Goal: Information Seeking & Learning: Learn about a topic

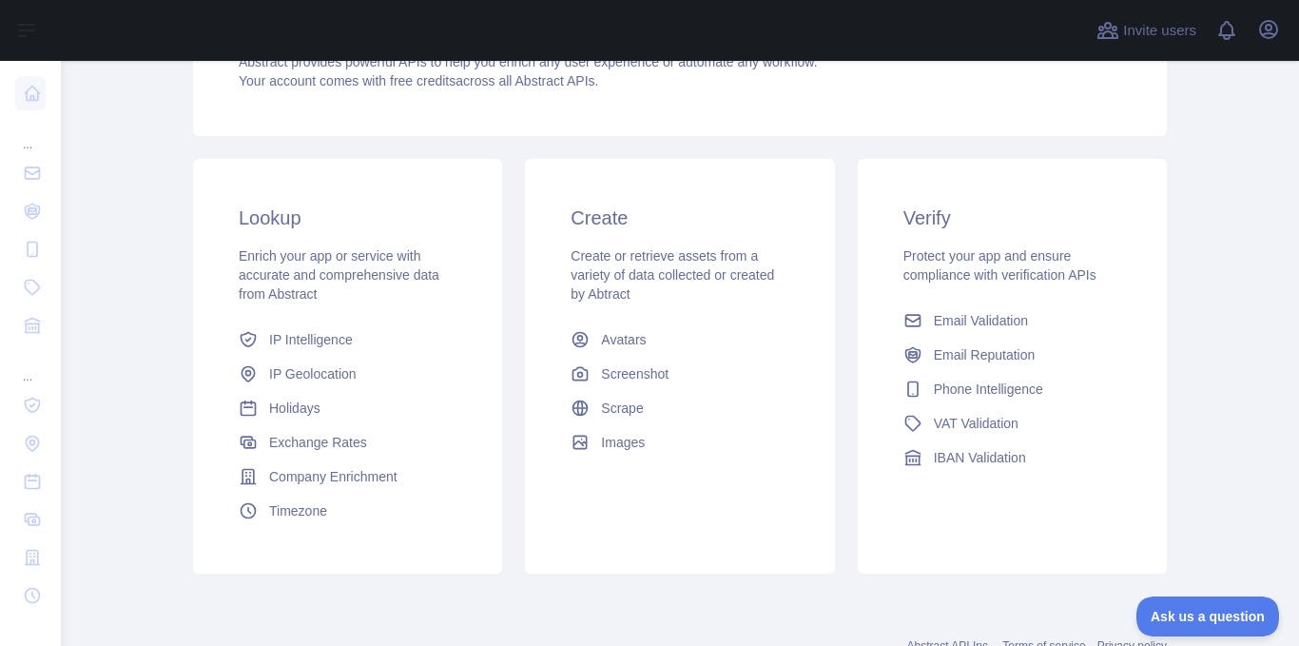
scroll to position [332, 0]
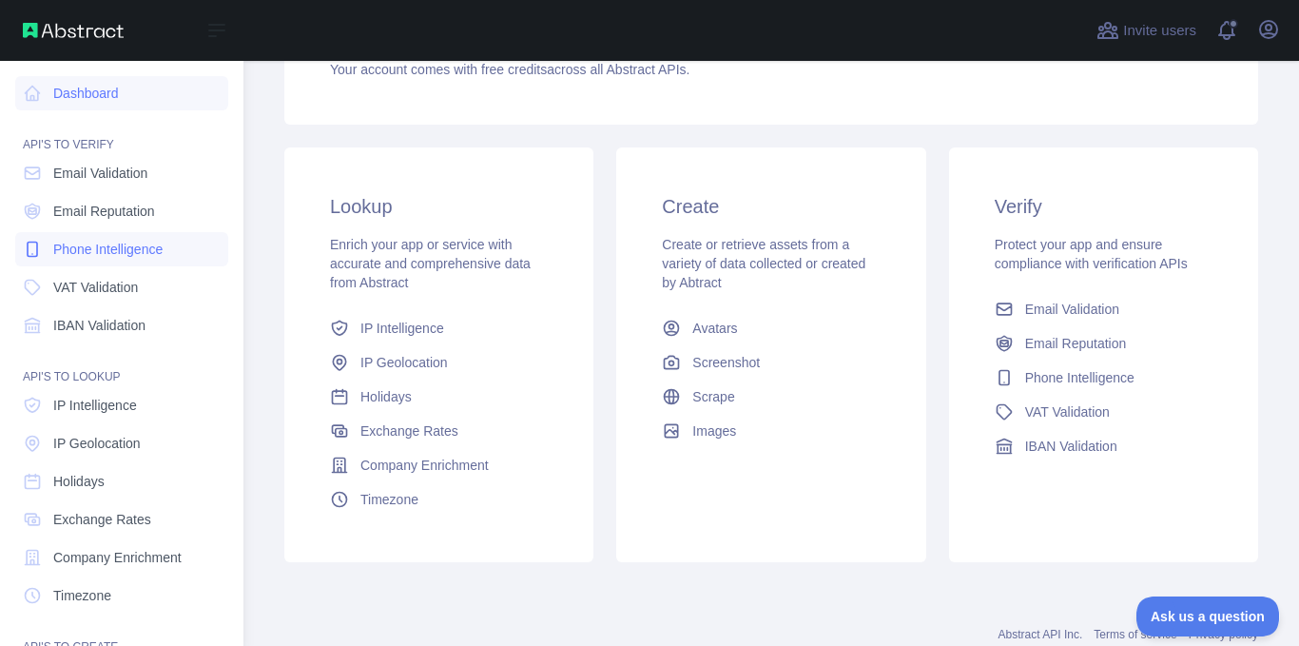
click at [95, 243] on span "Phone Intelligence" at bounding box center [107, 249] width 109 height 19
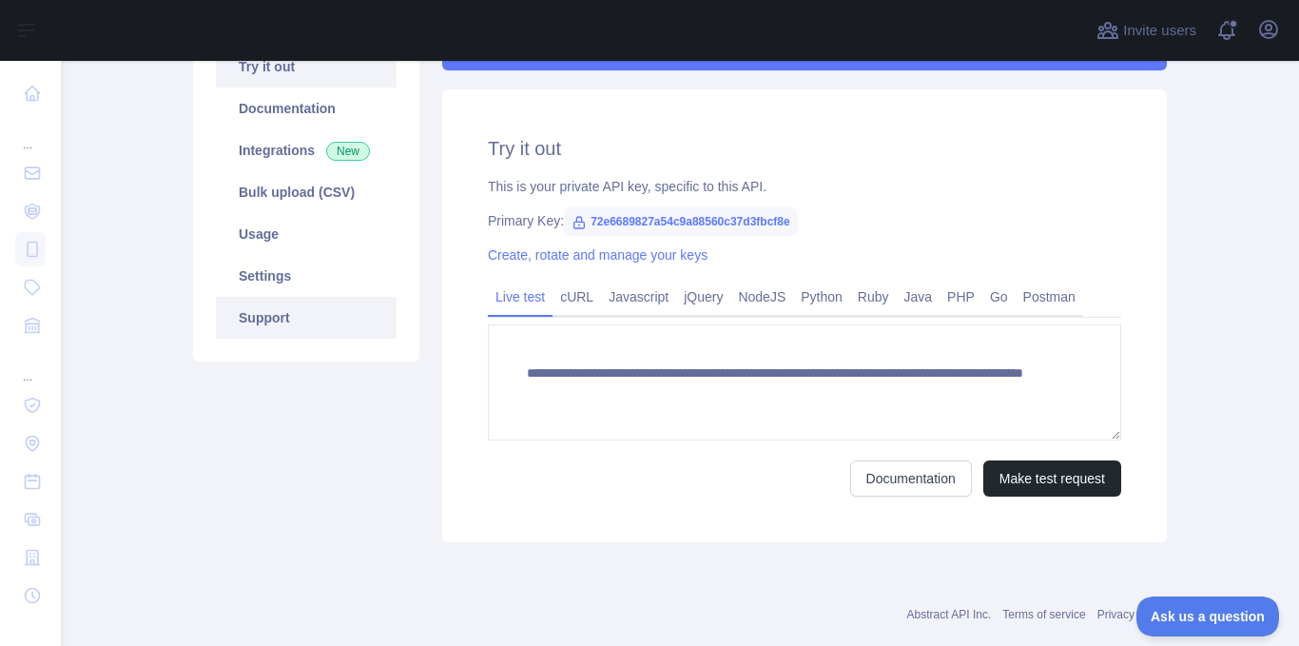
scroll to position [302, 0]
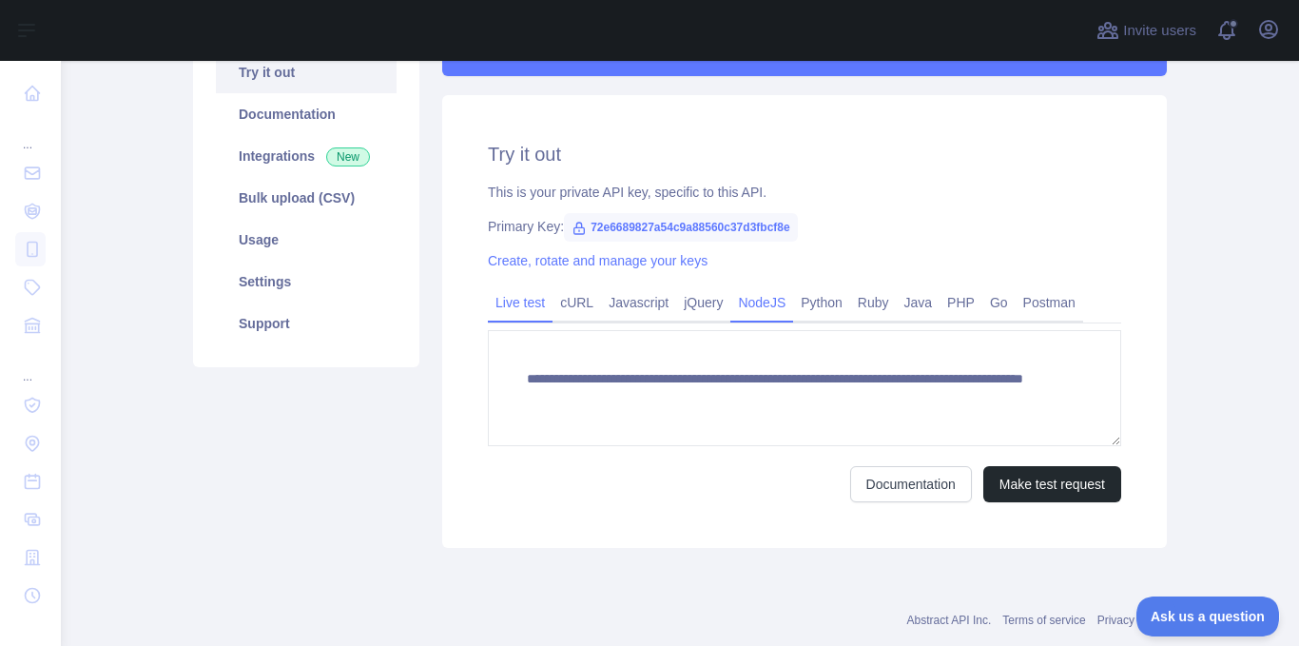
click at [758, 296] on link "NodeJS" at bounding box center [761, 302] width 63 height 30
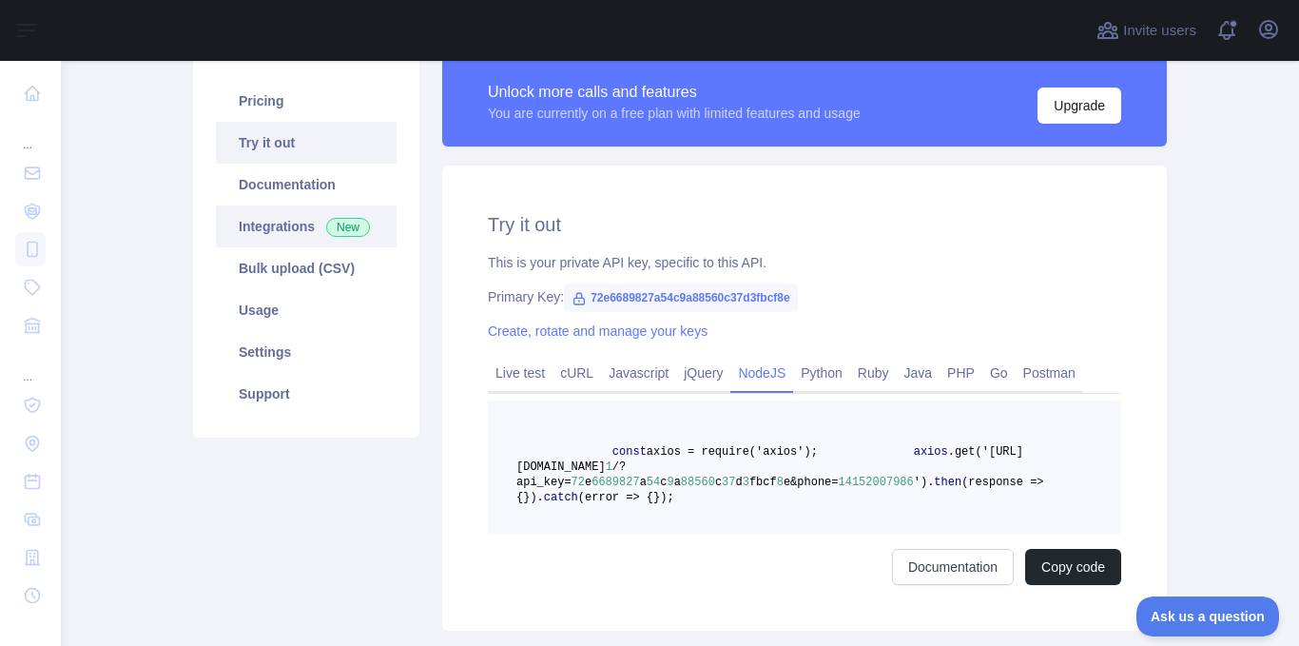
scroll to position [250, 0]
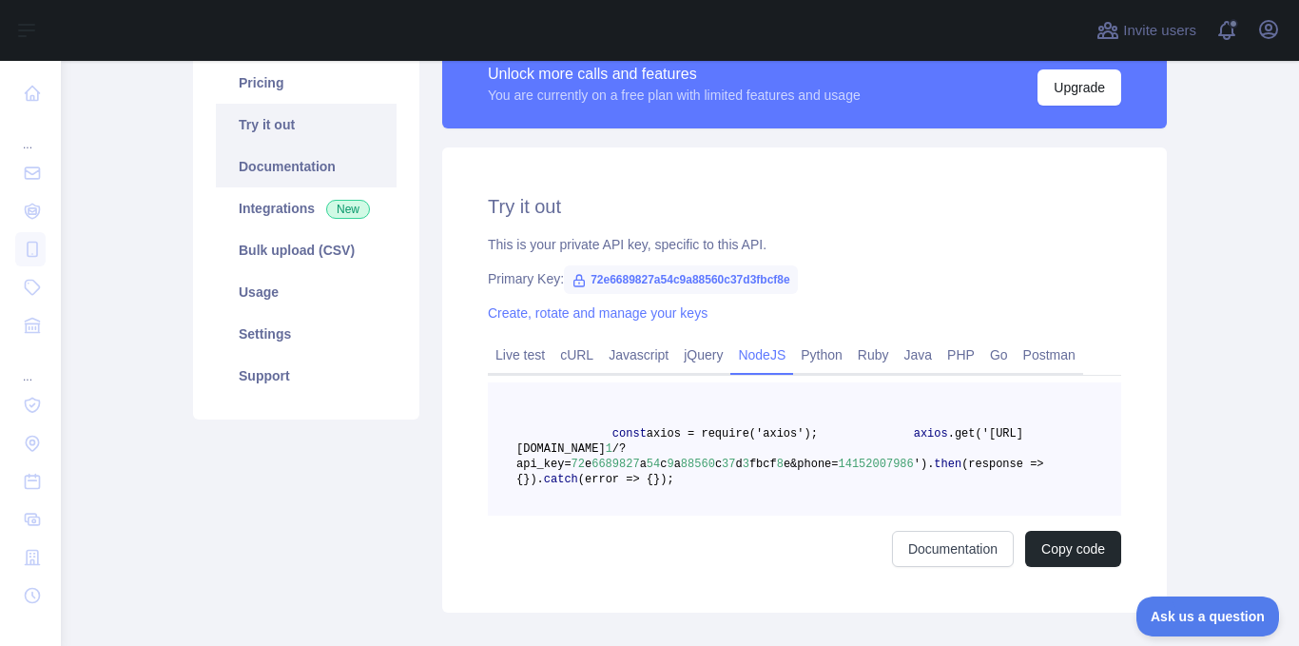
click at [301, 157] on link "Documentation" at bounding box center [306, 167] width 181 height 42
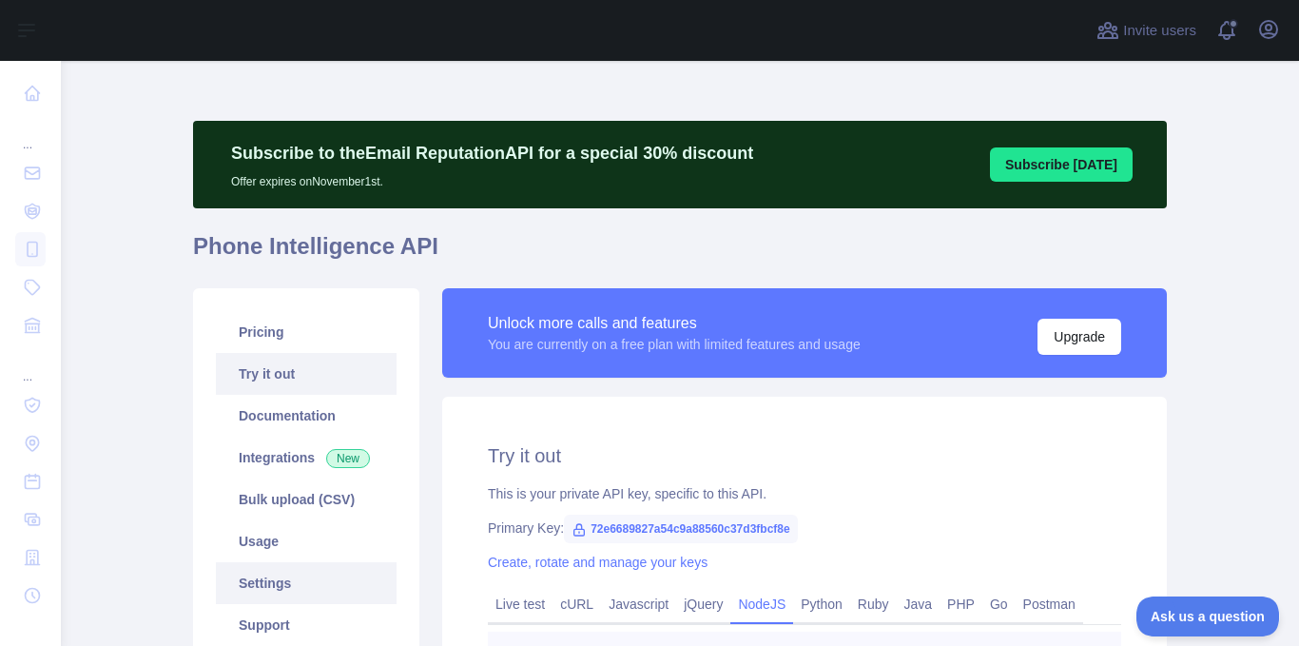
scroll to position [0, 0]
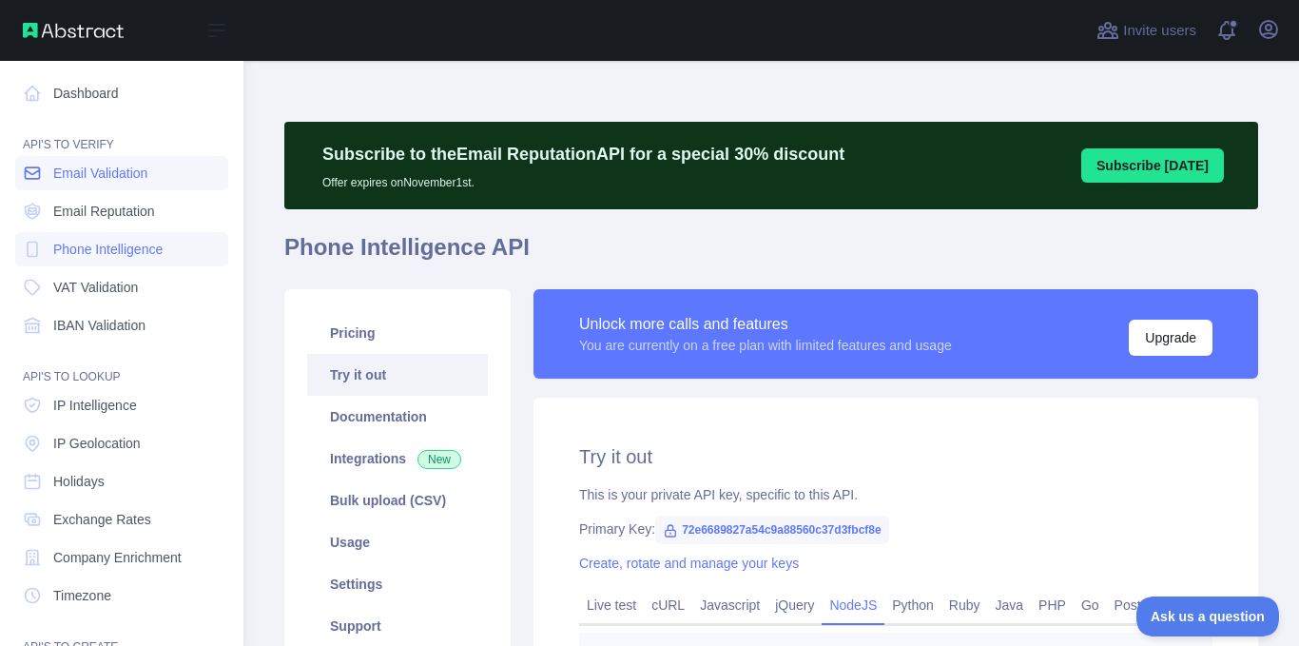
click at [75, 167] on span "Email Validation" at bounding box center [100, 173] width 94 height 19
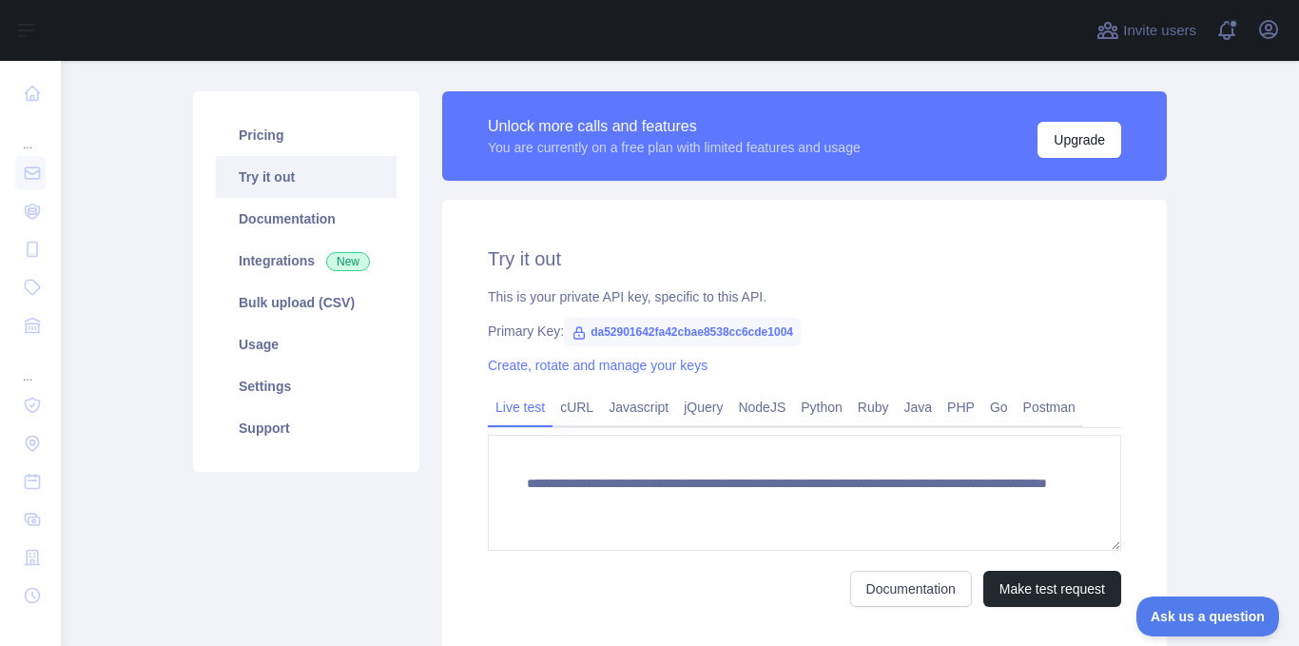
scroll to position [200, 0]
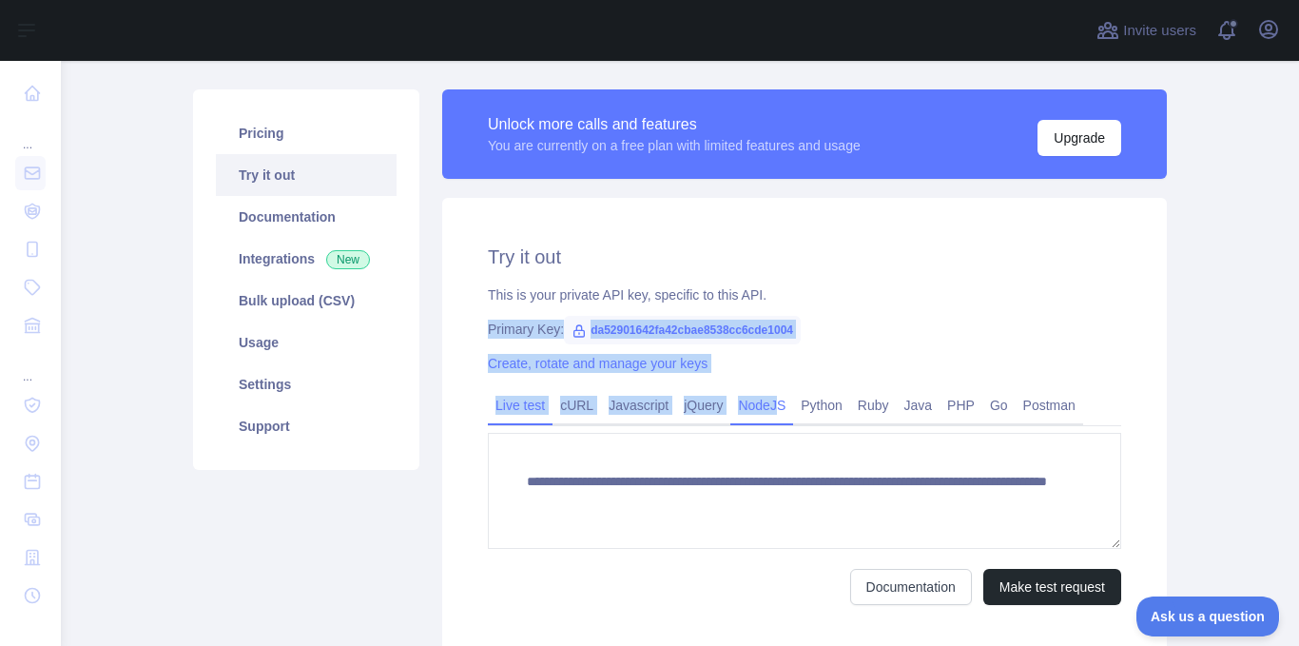
drag, startPoint x: 476, startPoint y: 311, endPoint x: 769, endPoint y: 408, distance: 309.5
click at [769, 408] on div "**********" at bounding box center [804, 424] width 725 height 453
click at [769, 408] on link "NodeJS" at bounding box center [761, 405] width 63 height 30
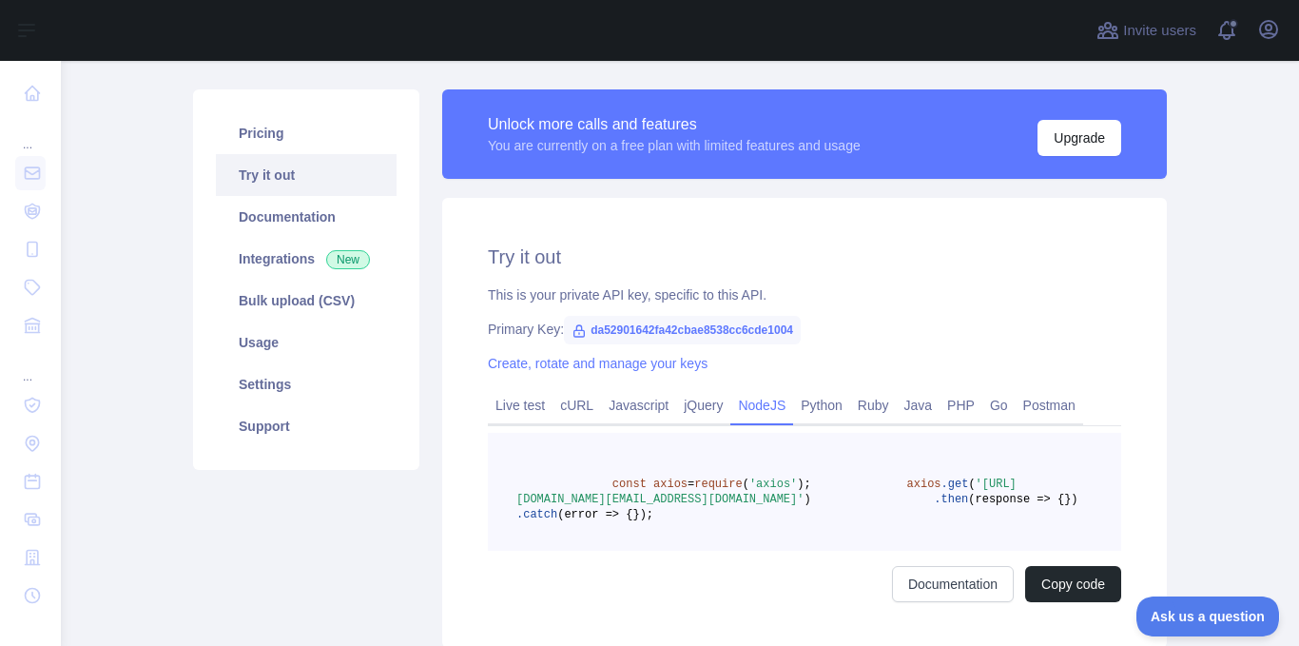
click at [774, 493] on span "'[URL][DOMAIN_NAME][EMAIL_ADDRESS][DOMAIN_NAME]'" at bounding box center [766, 491] width 500 height 29
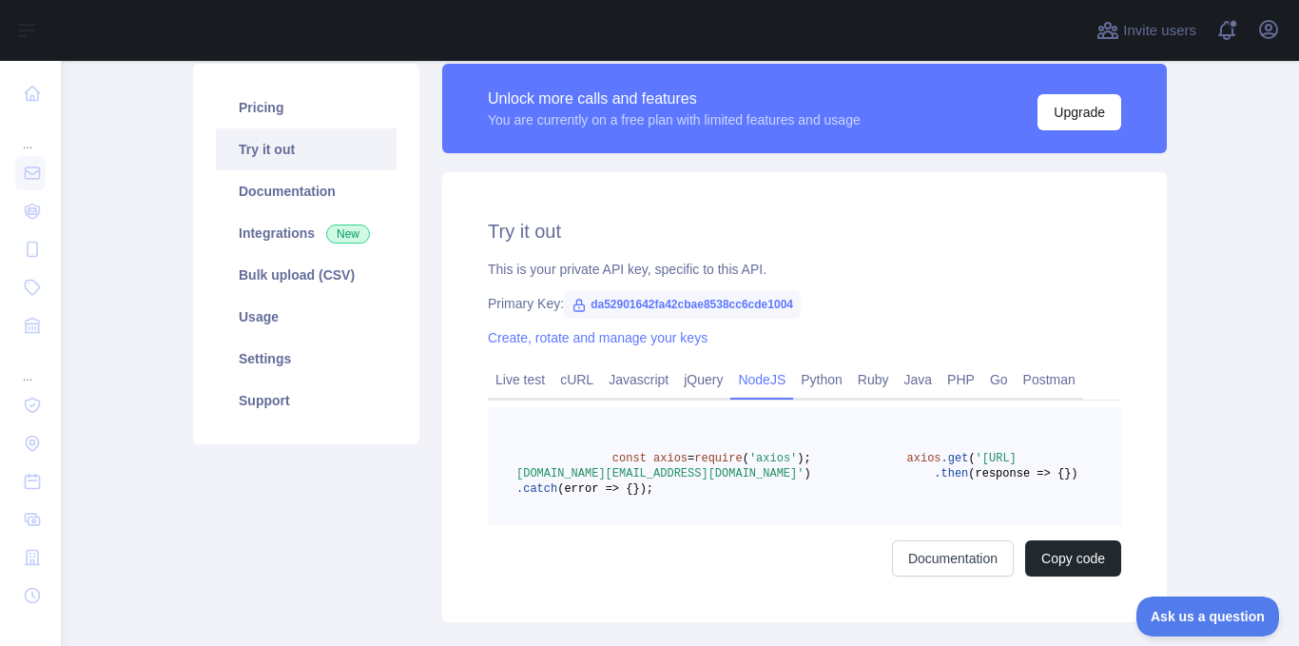
scroll to position [178, 0]
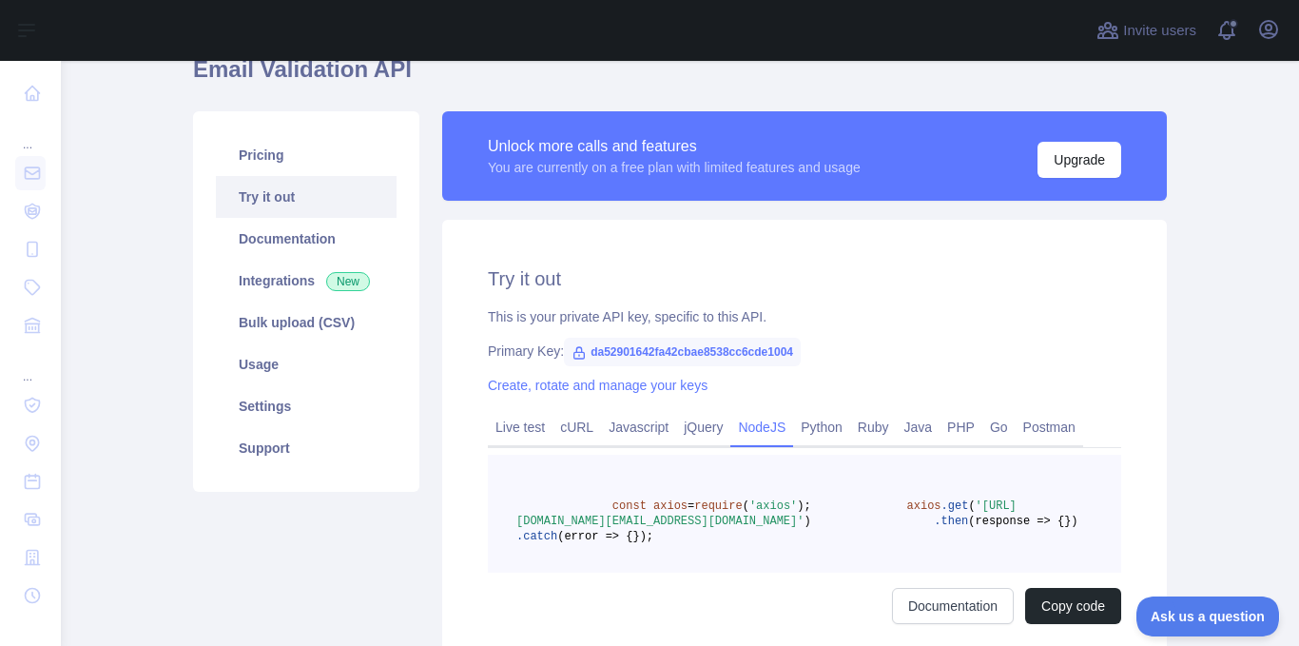
click at [810, 488] on pre "const axios = require ( 'axios' ); axios .get ( '[URL][DOMAIN_NAME][EMAIL_ADDRE…" at bounding box center [804, 514] width 633 height 118
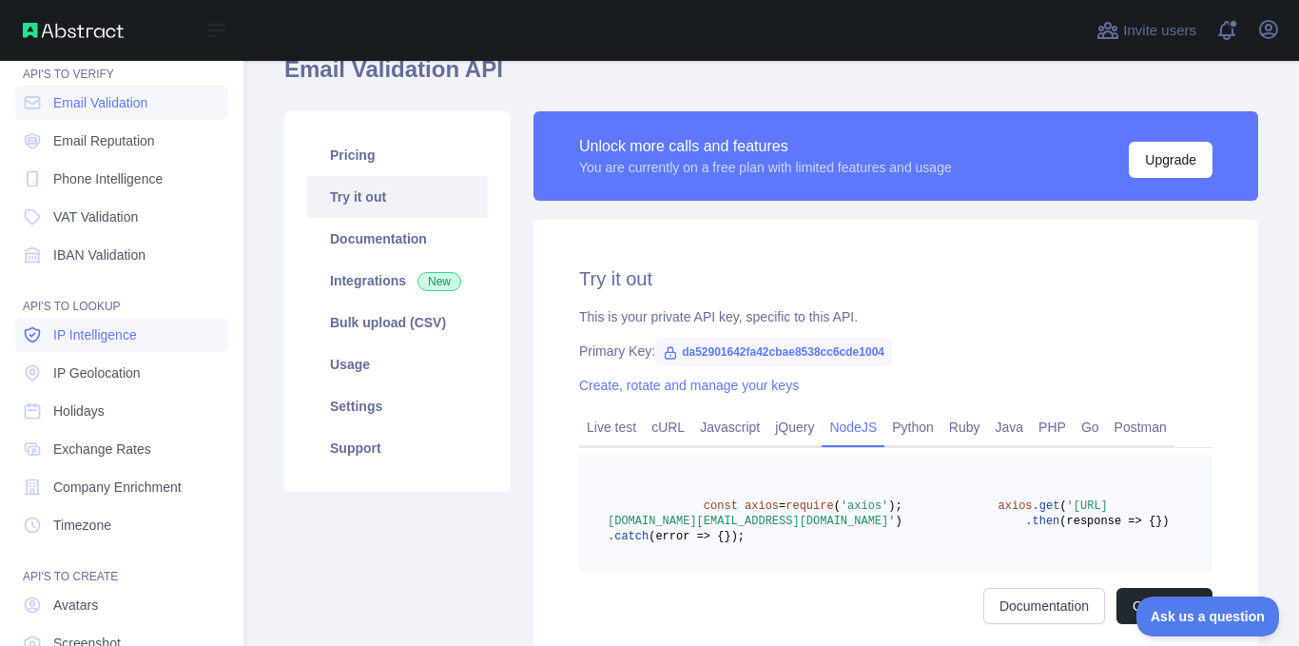
scroll to position [0, 0]
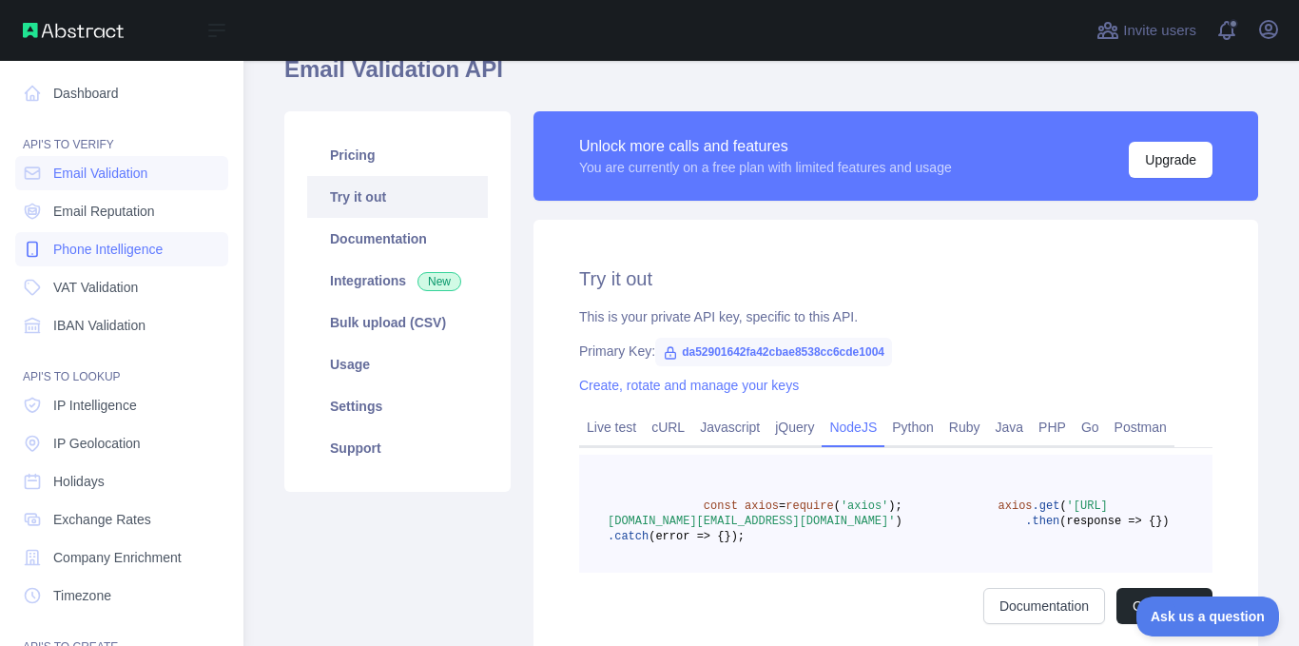
click at [103, 250] on span "Phone Intelligence" at bounding box center [107, 249] width 109 height 19
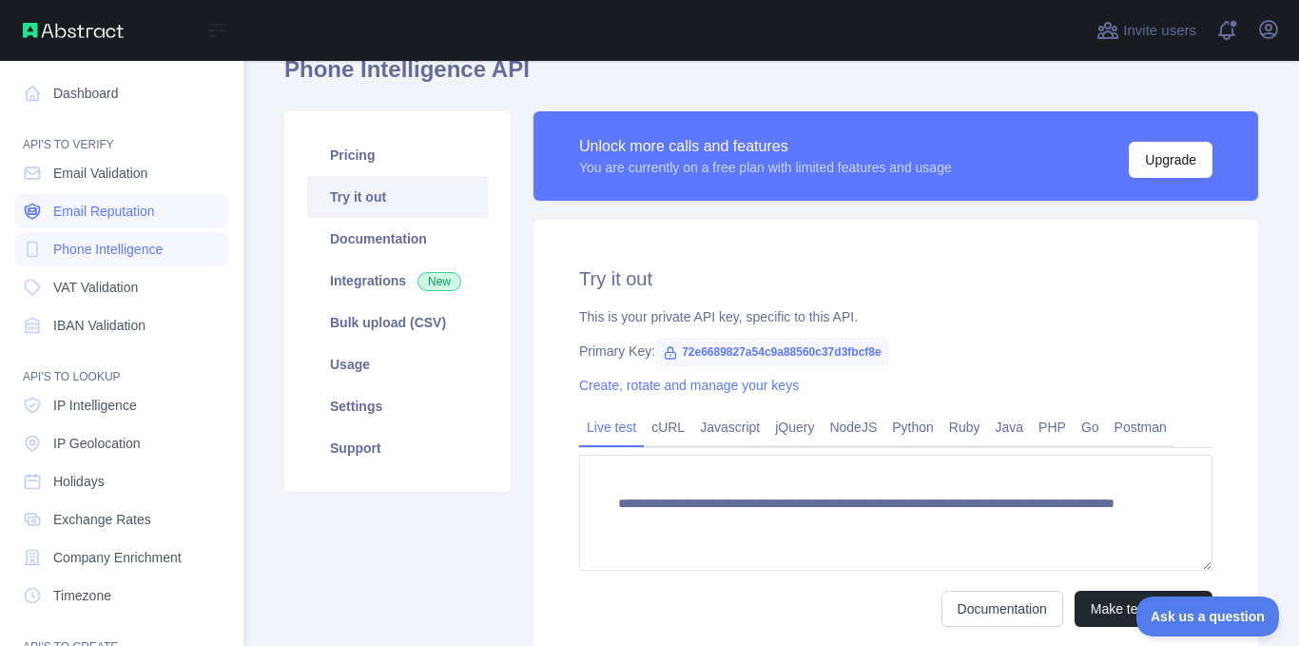
click at [107, 218] on span "Email Reputation" at bounding box center [104, 211] width 102 height 19
click at [104, 166] on span "Email Validation" at bounding box center [100, 173] width 94 height 19
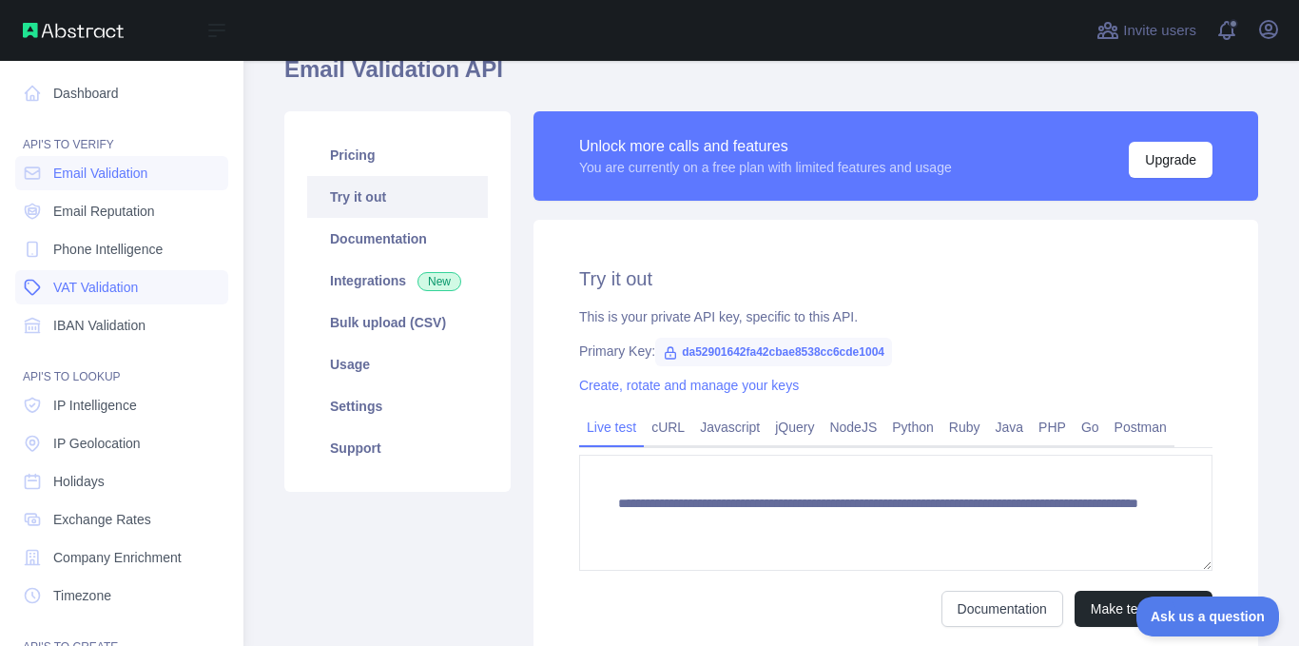
click at [95, 282] on span "VAT Validation" at bounding box center [95, 287] width 85 height 19
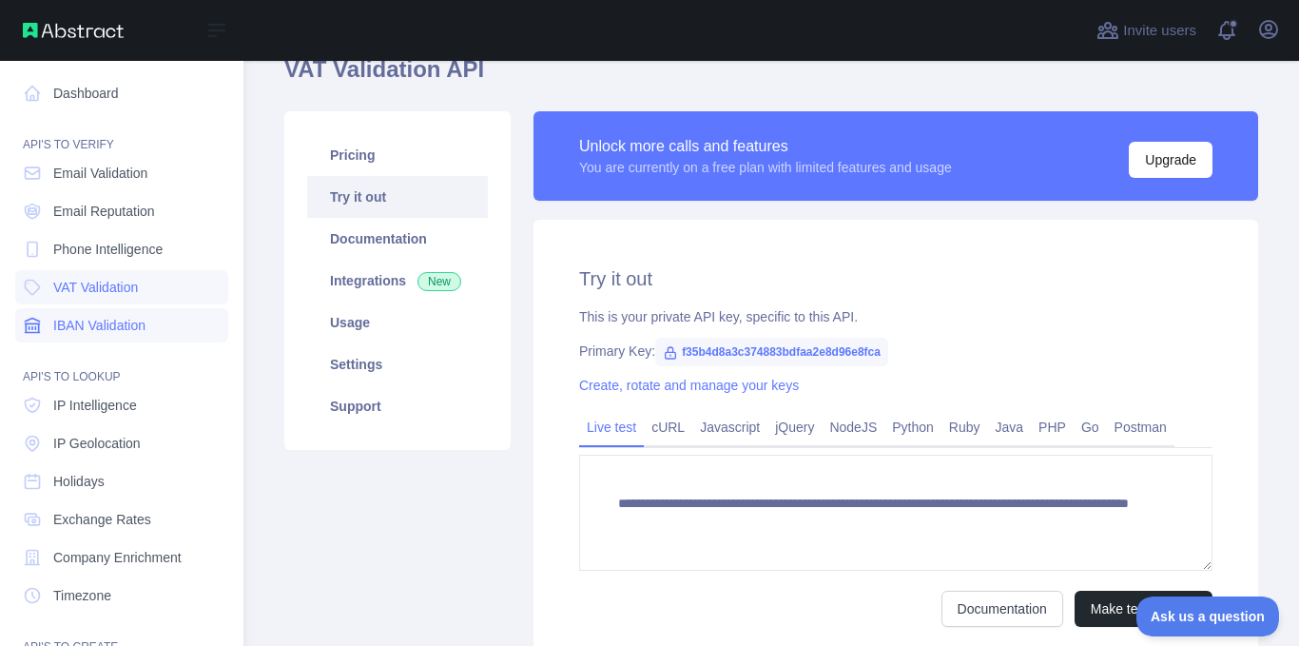
click at [95, 317] on span "IBAN Validation" at bounding box center [99, 325] width 92 height 19
